Goal: Task Accomplishment & Management: Use online tool/utility

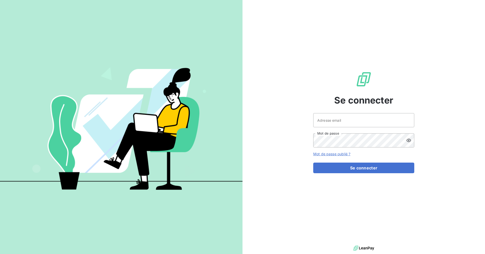
type input "comptabilite@goudici.fr"
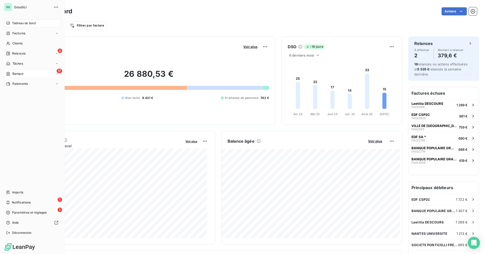
click at [35, 73] on div "17 Banque" at bounding box center [32, 74] width 56 height 8
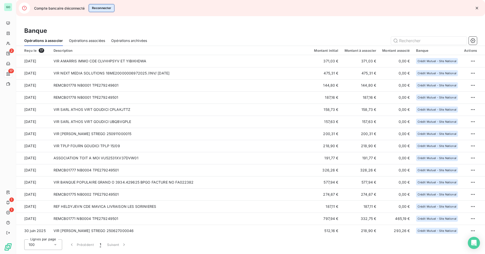
click at [106, 8] on button "Reconnecter" at bounding box center [102, 8] width 26 height 8
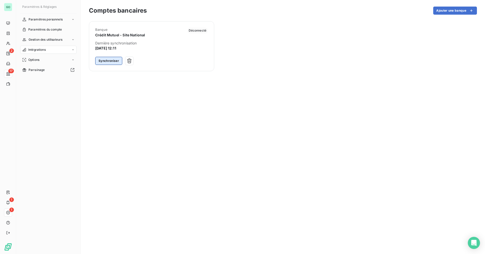
click at [108, 60] on button "Synchroniser" at bounding box center [108, 61] width 27 height 8
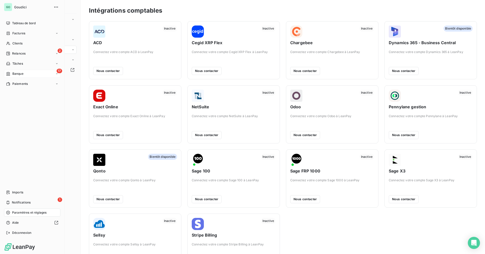
click at [23, 72] on span "Banque" at bounding box center [17, 73] width 11 height 5
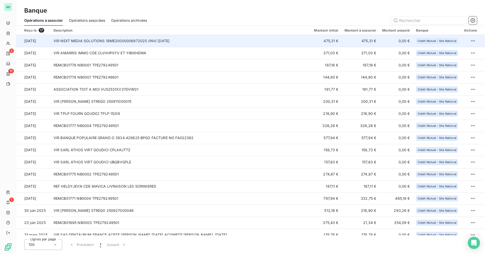
click at [128, 43] on td "VIR NEXT MEDIA SOLUTIONS 18ME20000006972025 /INV/ [DATE]" at bounding box center [180, 41] width 260 height 12
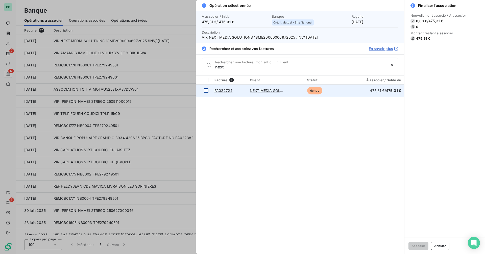
type input "next"
click at [206, 90] on div at bounding box center [206, 90] width 5 height 5
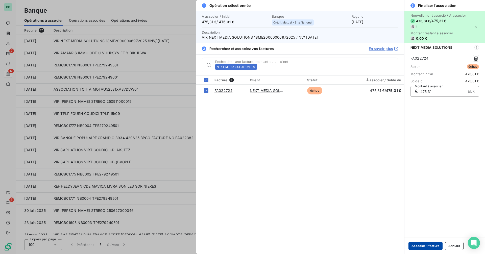
click at [428, 243] on button "Associer 1 facture" at bounding box center [425, 246] width 34 height 8
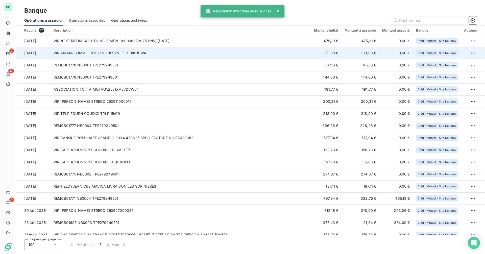
click at [143, 51] on td "VIR AMARRIS IMMO CDE CLVHHPSYV ET YIBIKHDWA" at bounding box center [180, 53] width 260 height 12
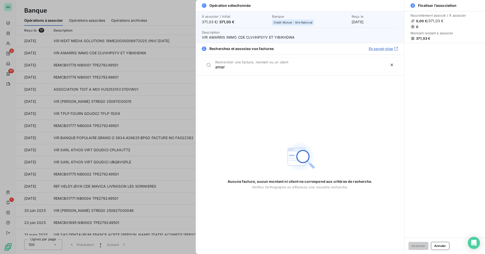
type input "amar"
click at [142, 95] on div at bounding box center [242, 127] width 485 height 254
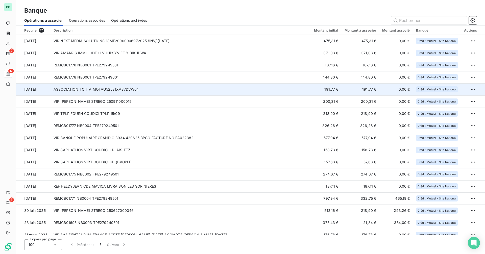
click at [152, 91] on td "ASSOCIATION TOIT A MOI VU52531XV37DVW01" at bounding box center [180, 89] width 260 height 12
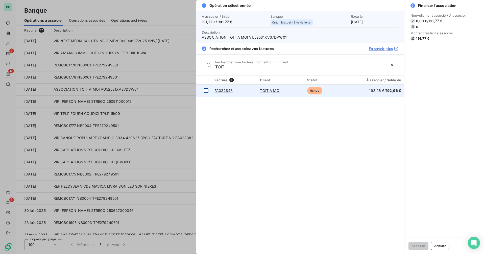
type input "TOIT"
click at [206, 90] on div at bounding box center [206, 90] width 5 height 5
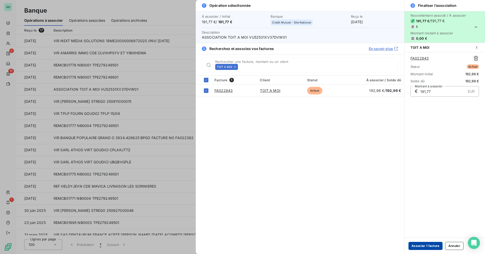
click at [420, 245] on button "Associer 1 facture" at bounding box center [425, 246] width 34 height 8
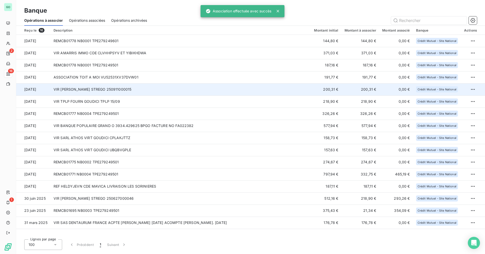
click at [147, 89] on td "VIR [PERSON_NAME] STREGO 250911000015" at bounding box center [180, 89] width 260 height 12
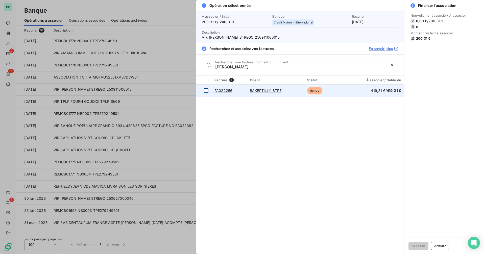
type input "[PERSON_NAME]"
click at [207, 92] on div at bounding box center [206, 90] width 5 height 5
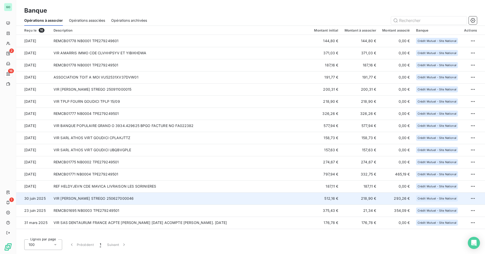
click at [146, 200] on td "VIR [PERSON_NAME] STREGO 250627000046" at bounding box center [180, 198] width 260 height 12
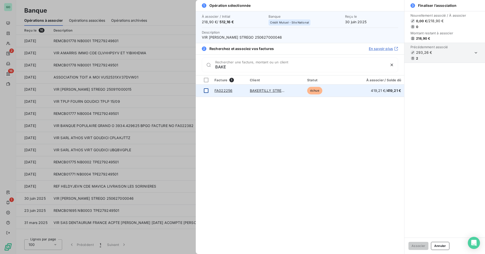
type input "BAKE"
click at [205, 89] on div at bounding box center [206, 90] width 5 height 5
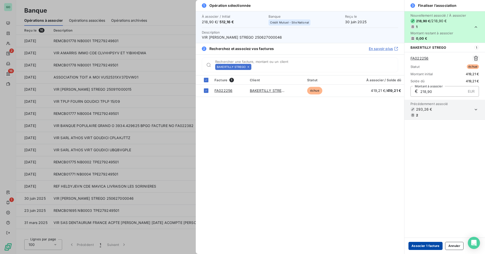
click at [422, 244] on button "Associer 1 facture" at bounding box center [425, 246] width 34 height 8
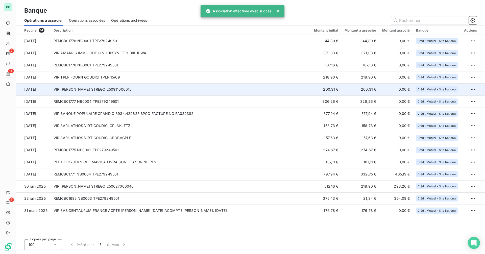
click at [129, 90] on td "VIR [PERSON_NAME] STREGO 250911000015" at bounding box center [180, 89] width 260 height 12
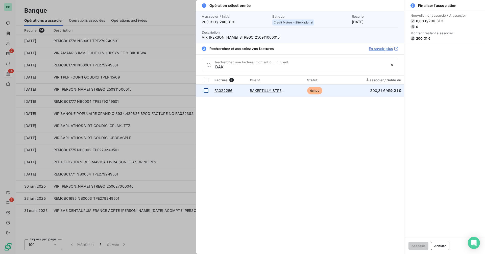
type input "BAK"
click at [205, 91] on div at bounding box center [206, 90] width 5 height 5
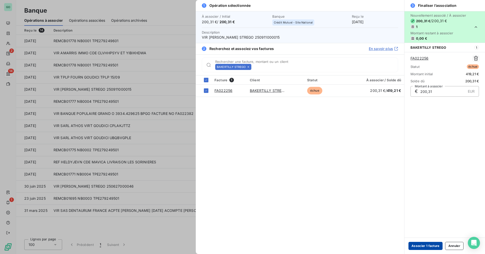
click at [431, 245] on button "Associer 1 facture" at bounding box center [425, 246] width 34 height 8
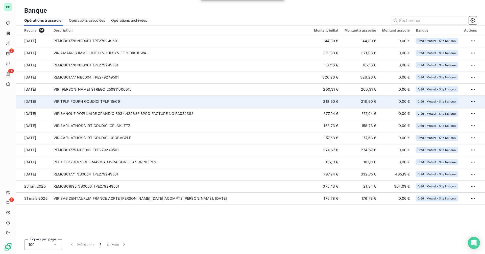
click at [126, 101] on td "VIR TPLP FOURN GOUDICI TPLP 15/09" at bounding box center [180, 101] width 260 height 12
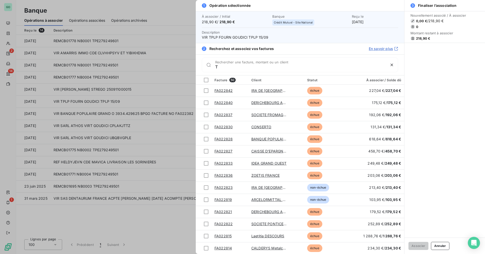
type input "TP"
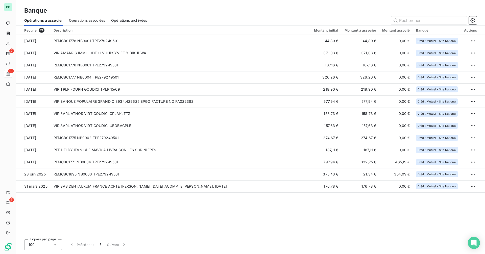
click at [78, 19] on span "Opérations associées" at bounding box center [87, 20] width 36 height 5
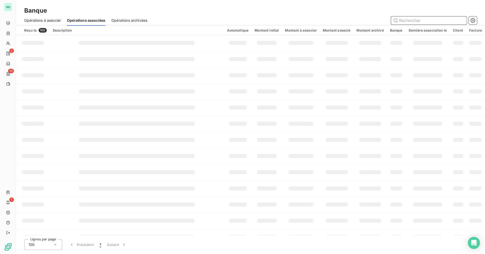
drag, startPoint x: 55, startPoint y: 19, endPoint x: 74, endPoint y: 22, distance: 19.3
click at [55, 19] on span "Opérations à associer" at bounding box center [42, 20] width 37 height 5
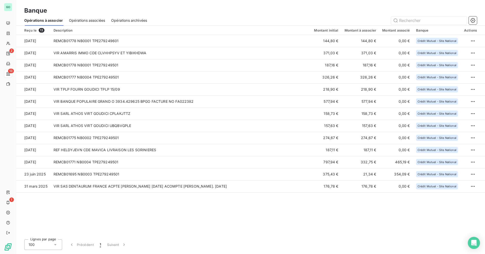
click at [81, 20] on span "Opérations associées" at bounding box center [87, 20] width 36 height 5
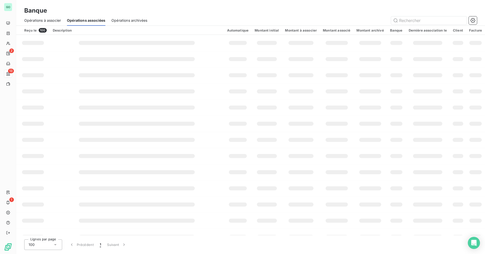
click at [138, 20] on span "Opérations archivées" at bounding box center [129, 20] width 36 height 5
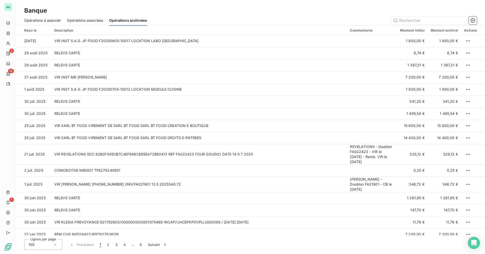
click at [82, 22] on span "Opérations associées" at bounding box center [85, 20] width 36 height 5
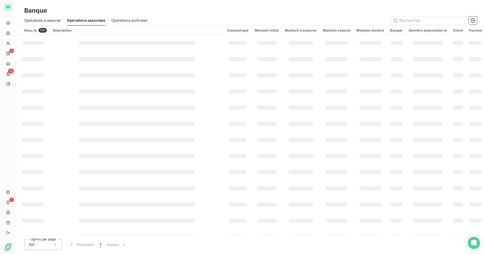
click at [123, 23] on div "Opérations archivées" at bounding box center [129, 20] width 36 height 11
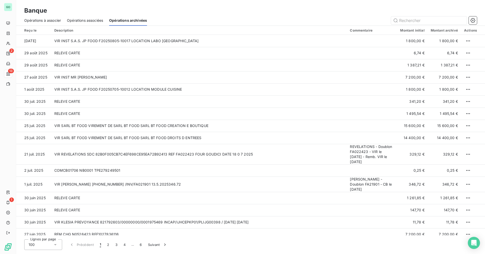
click at [98, 20] on span "Opérations associées" at bounding box center [85, 20] width 36 height 5
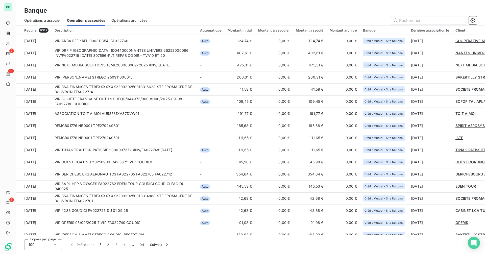
click at [45, 21] on span "Opérations à associer" at bounding box center [42, 20] width 37 height 5
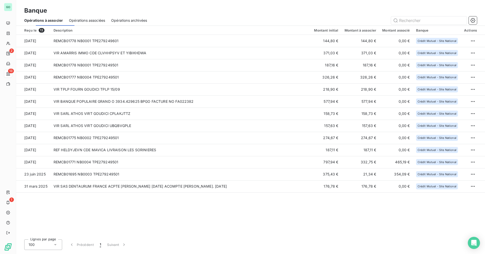
click at [86, 20] on span "Opérations associées" at bounding box center [87, 20] width 36 height 5
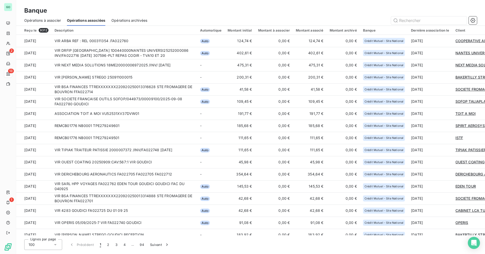
click at [56, 22] on span "Opérations à associer" at bounding box center [42, 20] width 37 height 5
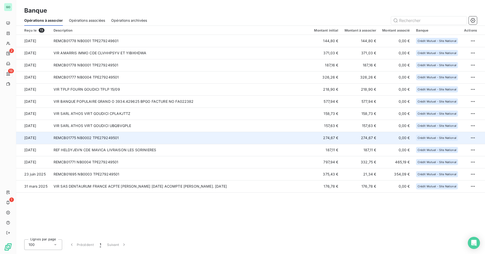
click at [228, 142] on td "REMCB01775 NB0002 TPE279249501" at bounding box center [180, 138] width 260 height 12
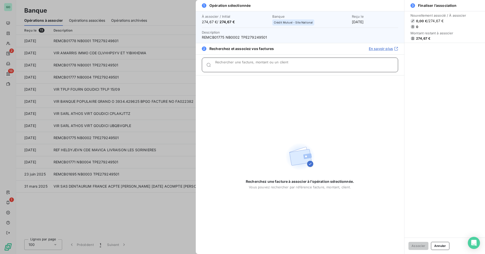
click at [259, 64] on input "Rechercher une facture, montant ou un client" at bounding box center [306, 66] width 182 height 5
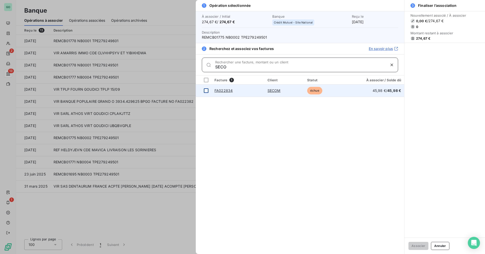
type input "SECO"
click at [205, 91] on div at bounding box center [206, 90] width 5 height 5
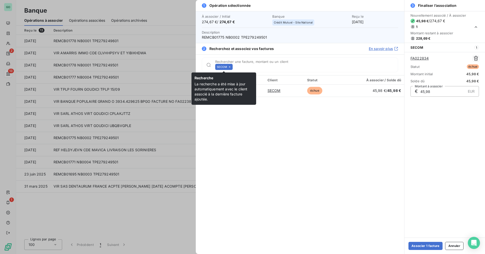
click at [230, 68] on icon at bounding box center [229, 66] width 3 height 3
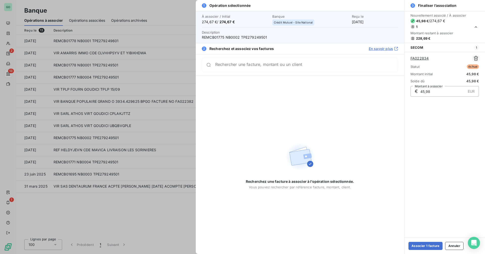
click at [230, 68] on div "Rechercher une facture, montant ou un client" at bounding box center [300, 65] width 196 height 15
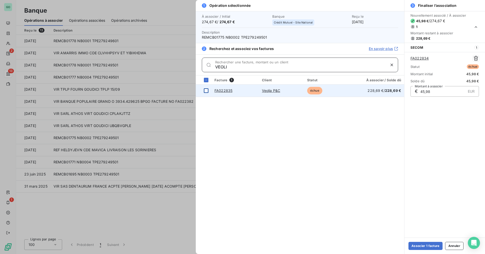
type input "VEOLI"
click at [206, 90] on div at bounding box center [206, 90] width 5 height 5
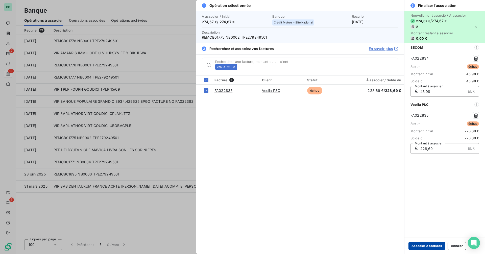
click at [420, 243] on button "Associer 2 factures" at bounding box center [426, 246] width 37 height 8
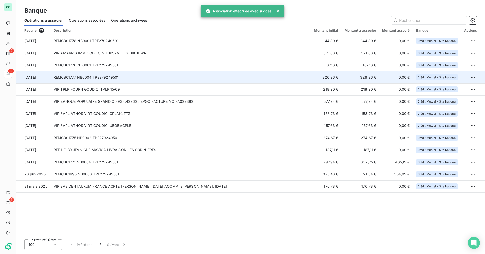
click at [186, 82] on td "REMCB01777 NB0004 TPE279249501" at bounding box center [180, 77] width 260 height 12
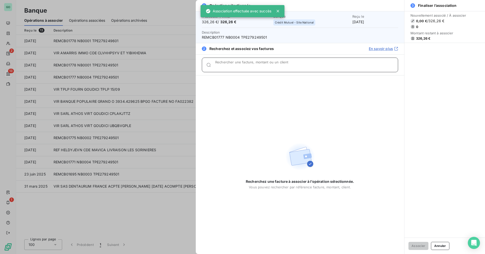
click at [247, 64] on div "Rechercher une facture, montant ou un client" at bounding box center [306, 64] width 182 height 5
paste input "CONSERTO"
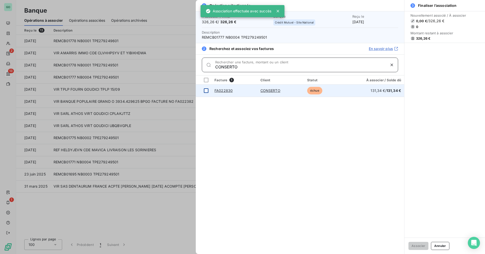
type input "CONSERTO"
click at [206, 90] on div at bounding box center [206, 90] width 5 height 5
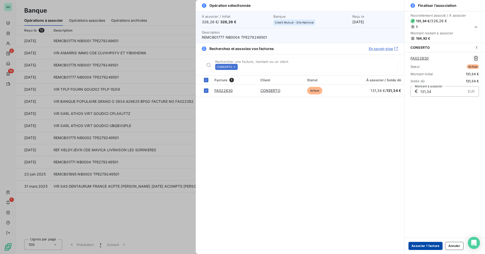
click at [424, 245] on button "Associer 1 facture" at bounding box center [425, 246] width 34 height 8
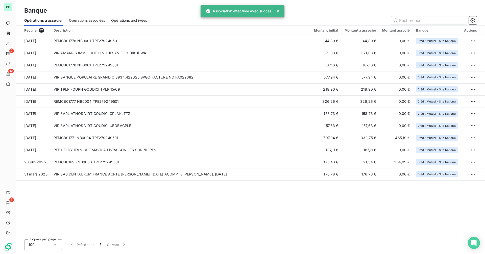
click at [88, 20] on span "Opérations associées" at bounding box center [87, 20] width 36 height 5
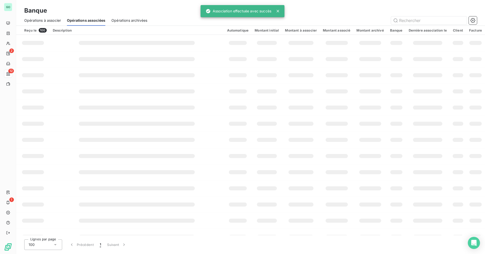
click at [40, 19] on span "Opérations à associer" at bounding box center [42, 20] width 37 height 5
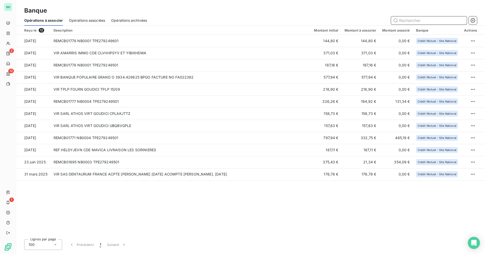
click at [88, 24] on div "Opérations associées" at bounding box center [87, 20] width 36 height 11
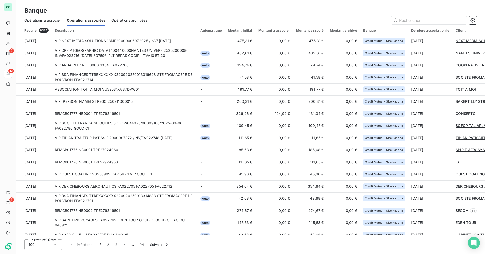
click at [44, 23] on span "Opérations à associer" at bounding box center [42, 20] width 37 height 5
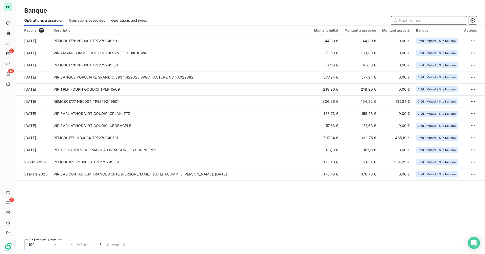
click at [92, 21] on span "Opérations associées" at bounding box center [87, 20] width 36 height 5
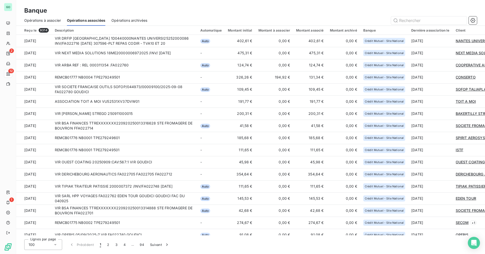
click at [43, 20] on span "Opérations à associer" at bounding box center [42, 20] width 37 height 5
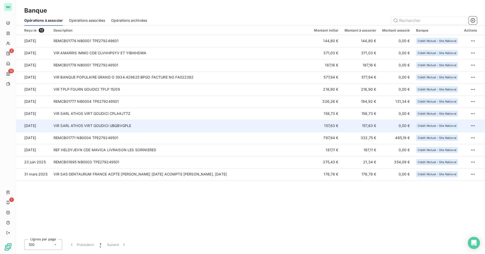
click at [99, 126] on td "VIR SARL ATHOS VIRT GOUDICI UBQBVGPLE" at bounding box center [180, 126] width 260 height 12
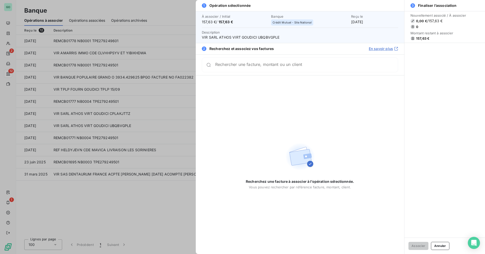
click at [268, 40] on span "VIR SARL ATHOS VIRT GOUDICI UBQBVGPLE" at bounding box center [300, 37] width 196 height 5
click at [268, 37] on span "VIR SARL ATHOS VIRT GOUDICI UBQBVGPLE" at bounding box center [300, 37] width 196 height 5
copy span "UBQBVGPLE"
click at [263, 36] on span "VIR SARL ATHOS VIRT GOUDICI UBQBVGPLE" at bounding box center [300, 37] width 196 height 5
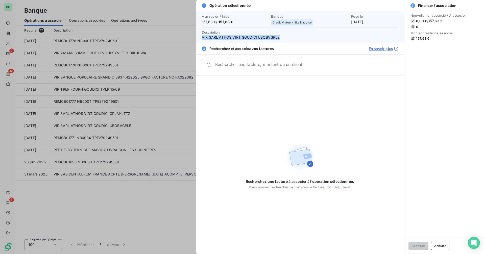
drag, startPoint x: 201, startPoint y: 37, endPoint x: 291, endPoint y: 38, distance: 89.9
click at [291, 38] on div "À associer / Initial 157,63 € / 157,63 € Banque Crédit Mutuel - Site National R…" at bounding box center [300, 27] width 208 height 32
copy span "VIR SARL ATHOS VIRT GOUDICI UBQBVGPLE"
click at [221, 22] on span "157,63 €" at bounding box center [225, 22] width 15 height 4
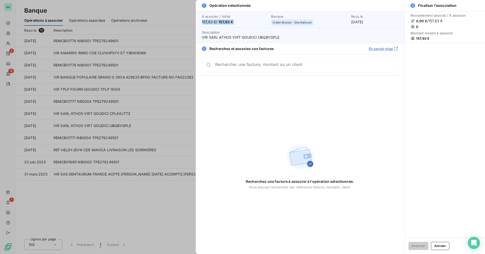
click at [221, 22] on span "157,63 €" at bounding box center [225, 22] width 15 height 4
copy span "157,63 € / 157,63 €"
drag, startPoint x: 371, startPoint y: 21, endPoint x: 344, endPoint y: 20, distance: 27.3
click at [351, 20] on div "Reçu le [DATE]" at bounding box center [374, 19] width 47 height 10
copy div "[DATE]"
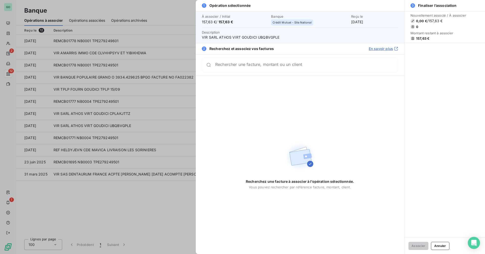
drag, startPoint x: 84, startPoint y: 207, endPoint x: 86, endPoint y: 198, distance: 9.6
click at [84, 207] on div at bounding box center [242, 127] width 485 height 254
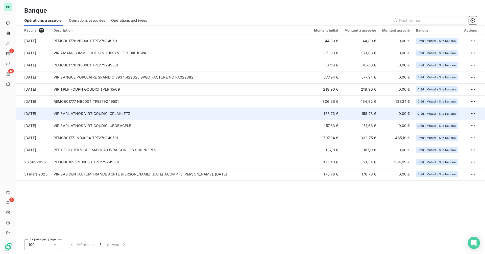
click at [92, 113] on td "VIR SARL ATHOS VIRT GOUDICI CPLAKJTTZ" at bounding box center [180, 114] width 260 height 12
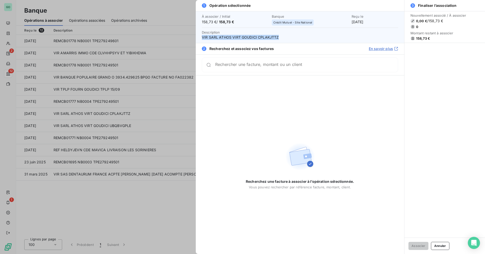
drag, startPoint x: 202, startPoint y: 38, endPoint x: 402, endPoint y: 82, distance: 204.6
click at [296, 39] on span "VIR SARL ATHOS VIRT GOUDICI CPLAKJTTZ" at bounding box center [300, 37] width 196 height 5
copy span "VIR SARL ATHOS VIRT GOUDICI CPLAKJTTZ"
click at [221, 22] on span "158,73 €" at bounding box center [226, 22] width 15 height 4
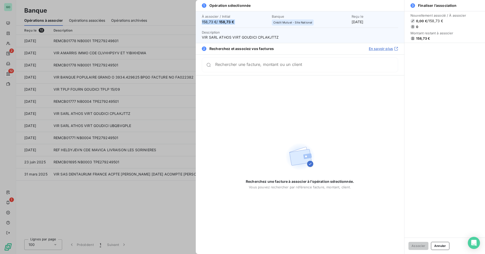
click at [221, 22] on span "158,73 €" at bounding box center [226, 22] width 15 height 4
copy span "158,73 € / 158,73 €"
click at [102, 99] on div at bounding box center [242, 127] width 485 height 254
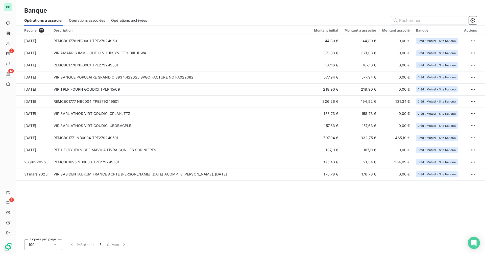
click at [91, 20] on span "Opérations associées" at bounding box center [87, 20] width 36 height 5
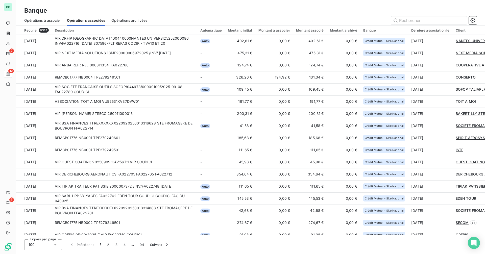
click at [46, 21] on span "Opérations à associer" at bounding box center [42, 20] width 37 height 5
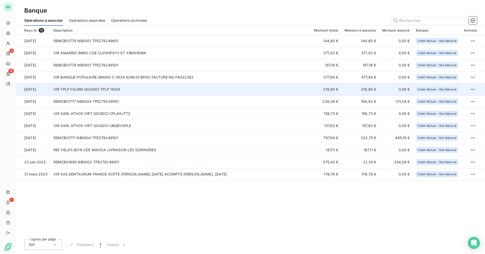
click at [123, 88] on td "VIR TPLP FOURN GOUDICI TPLP 15/09" at bounding box center [180, 89] width 260 height 12
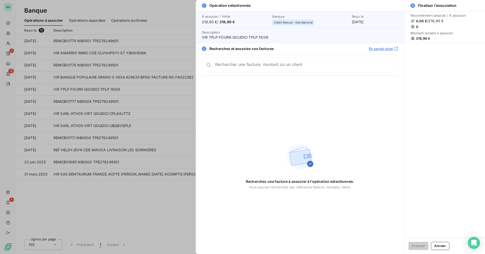
click at [212, 35] on span "VIR TPLP FOURN GOUDICI TPLP 15/09" at bounding box center [300, 37] width 196 height 5
copy span "TPLP"
click at [204, 37] on span "VIR TPLP FOURN GOUDICI TPLP 15/09" at bounding box center [300, 37] width 196 height 5
drag, startPoint x: 204, startPoint y: 37, endPoint x: 294, endPoint y: 36, distance: 89.3
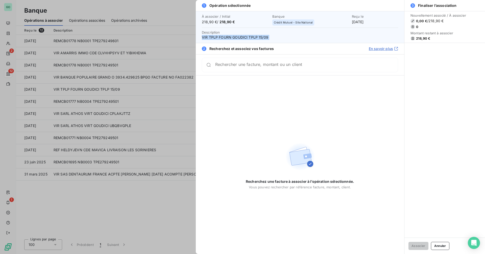
click at [294, 36] on span "VIR TPLP FOURN GOUDICI TPLP 15/09" at bounding box center [300, 37] width 196 height 5
copy span "VIR TPLP FOURN GOUDICI TPLP 15/09"
drag, startPoint x: 221, startPoint y: 22, endPoint x: 258, endPoint y: 22, distance: 37.1
click at [258, 22] on span "218,90 € / 218,90 €" at bounding box center [235, 21] width 67 height 5
copy span "218,90 €"
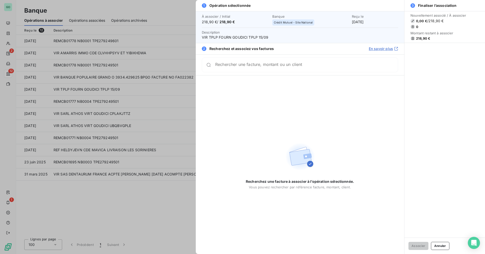
click at [129, 58] on div at bounding box center [242, 127] width 485 height 254
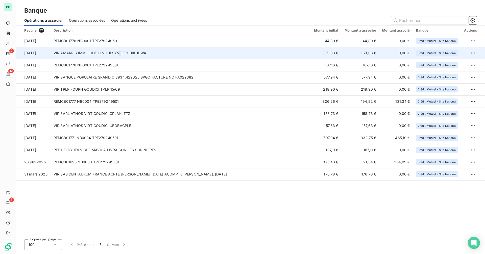
click at [119, 54] on td "VIR AMARRIS IMMO CDE CLVHHPSYV ET YIBIKHDWA" at bounding box center [180, 53] width 260 height 12
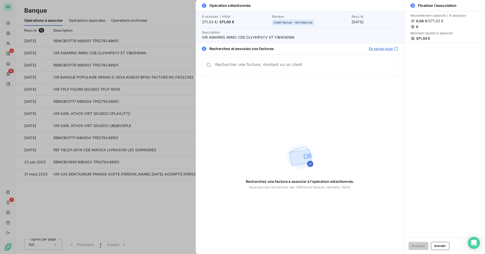
click at [256, 38] on span "VIR AMARRIS IMMO CDE CLVHHPSYV ET YIBIKHDWA" at bounding box center [300, 37] width 196 height 5
copy span "CLVHHPSYV"
drag, startPoint x: 202, startPoint y: 37, endPoint x: 320, endPoint y: 36, distance: 117.6
click at [320, 36] on span "VIR AMARRIS IMMO CDE CLVHHPSYV ET YIBIKHDWA" at bounding box center [300, 37] width 196 height 5
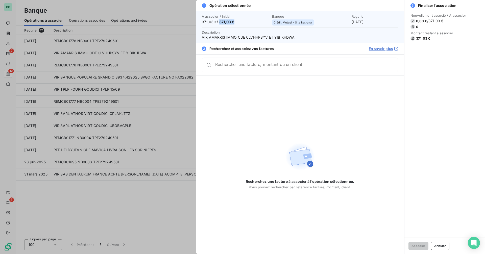
drag, startPoint x: 220, startPoint y: 23, endPoint x: 249, endPoint y: 23, distance: 28.3
click at [249, 23] on span "371,03 € / 371,03 €" at bounding box center [235, 21] width 67 height 5
drag, startPoint x: 344, startPoint y: 22, endPoint x: 384, endPoint y: 22, distance: 40.4
click at [384, 22] on div "Reçu le [DATE]" at bounding box center [374, 19] width 46 height 10
click at [287, 37] on span "VIR AMARRIS IMMO CDE CLVHHPSYV ET YIBIKHDWA" at bounding box center [300, 37] width 196 height 5
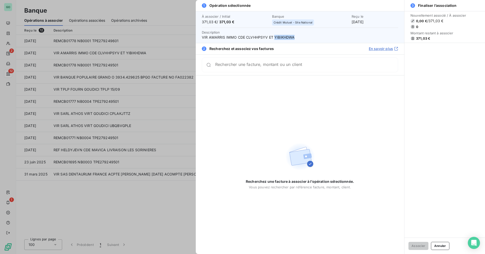
click at [287, 37] on span "VIR AMARRIS IMMO CDE CLVHHPSYV ET YIBIKHDWA" at bounding box center [300, 37] width 196 height 5
click at [249, 36] on span "VIR AMARRIS IMMO CDE CLVHHPSYV ET YIBIKHDWA" at bounding box center [300, 37] width 196 height 5
click at [137, 41] on div at bounding box center [242, 127] width 485 height 254
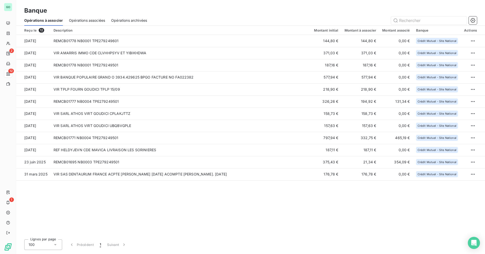
click at [93, 22] on span "Opérations associées" at bounding box center [87, 20] width 36 height 5
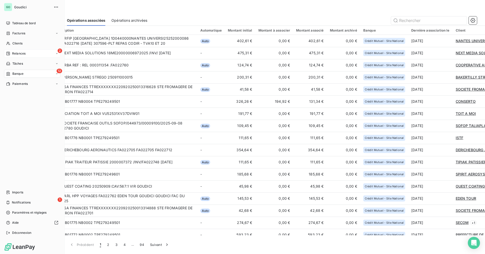
click at [17, 55] on span "Relances" at bounding box center [18, 53] width 13 height 5
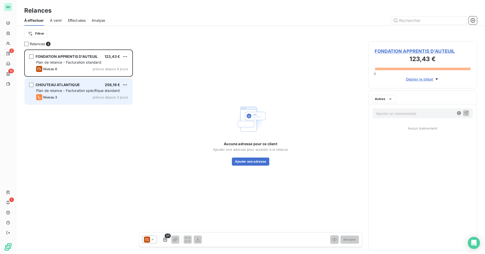
scroll to position [201, 105]
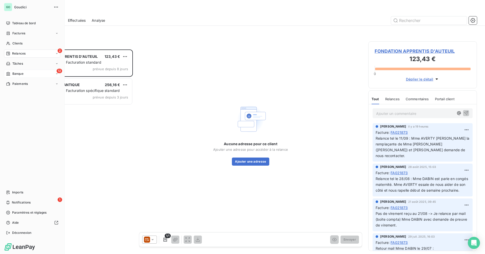
click at [35, 71] on div "12 Banque" at bounding box center [32, 74] width 56 height 8
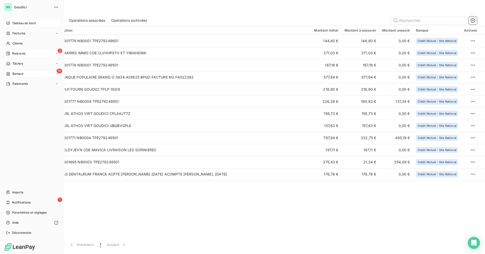
click at [18, 22] on span "Tableau de bord" at bounding box center [23, 23] width 23 height 5
